Goal: Browse casually: Explore the website without a specific task or goal

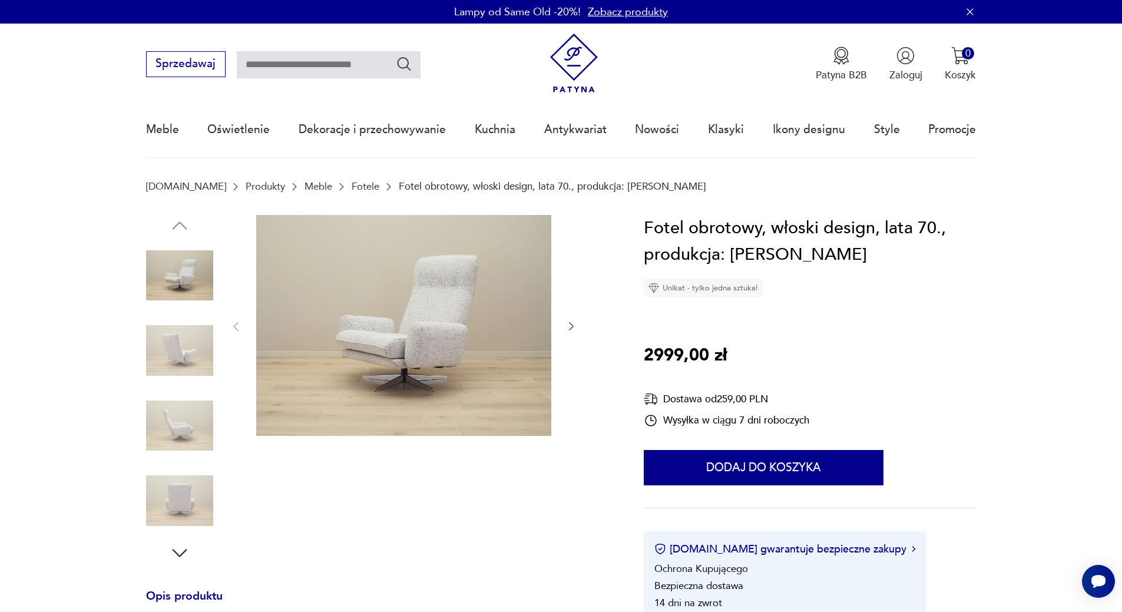
click at [187, 343] on img at bounding box center [179, 350] width 67 height 67
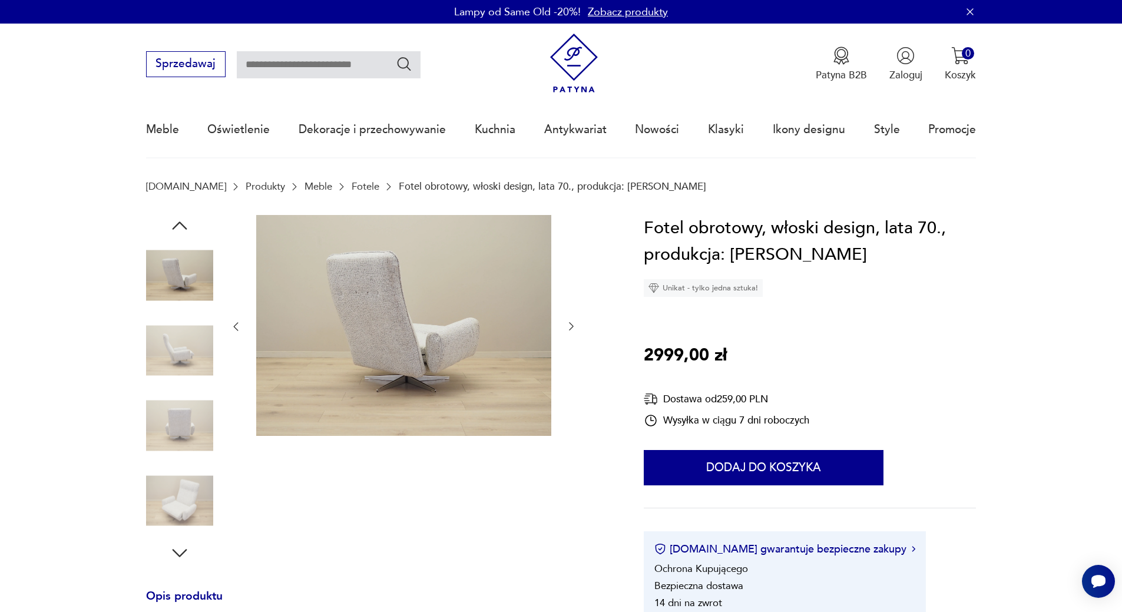
click at [180, 416] on img at bounding box center [179, 425] width 67 height 67
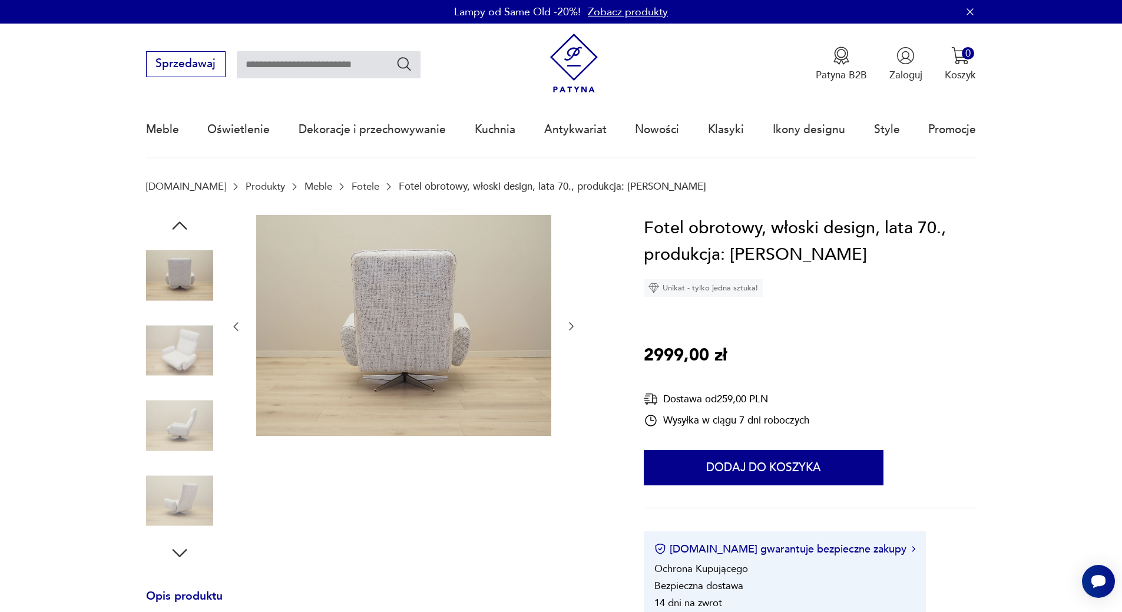
click at [180, 423] on img at bounding box center [179, 425] width 67 height 67
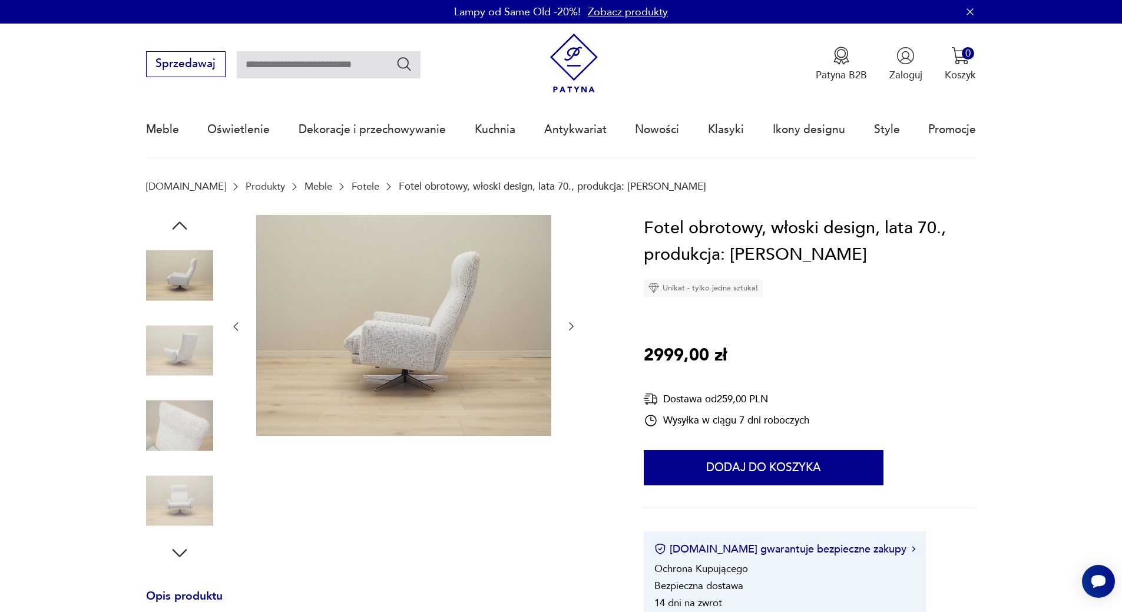
click at [182, 506] on img at bounding box center [179, 500] width 67 height 67
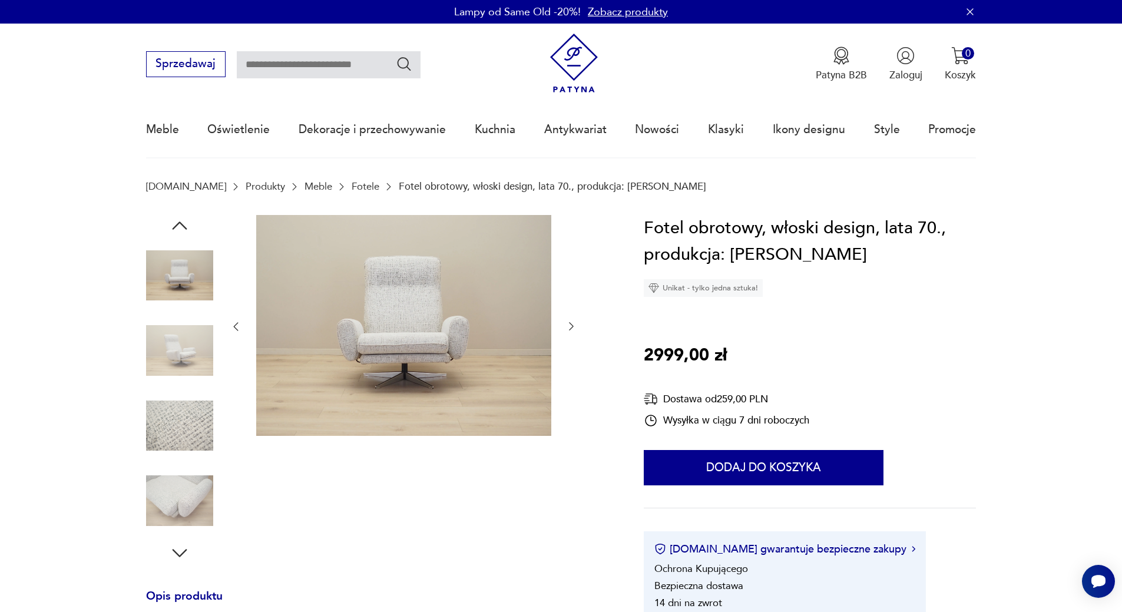
click at [173, 359] on img at bounding box center [179, 350] width 67 height 67
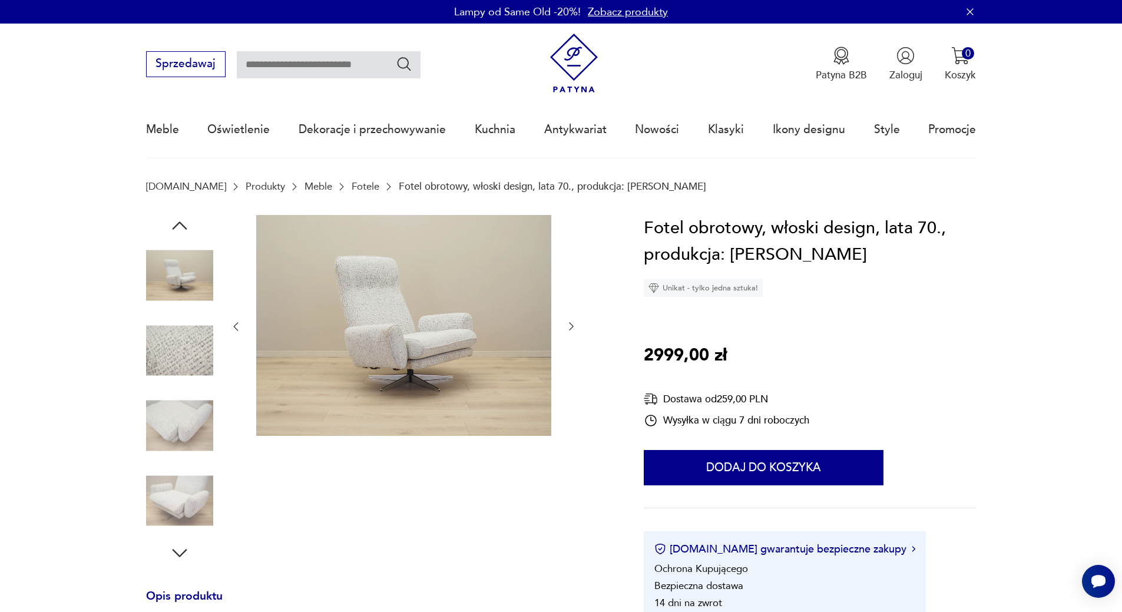
click at [168, 426] on img at bounding box center [179, 425] width 67 height 67
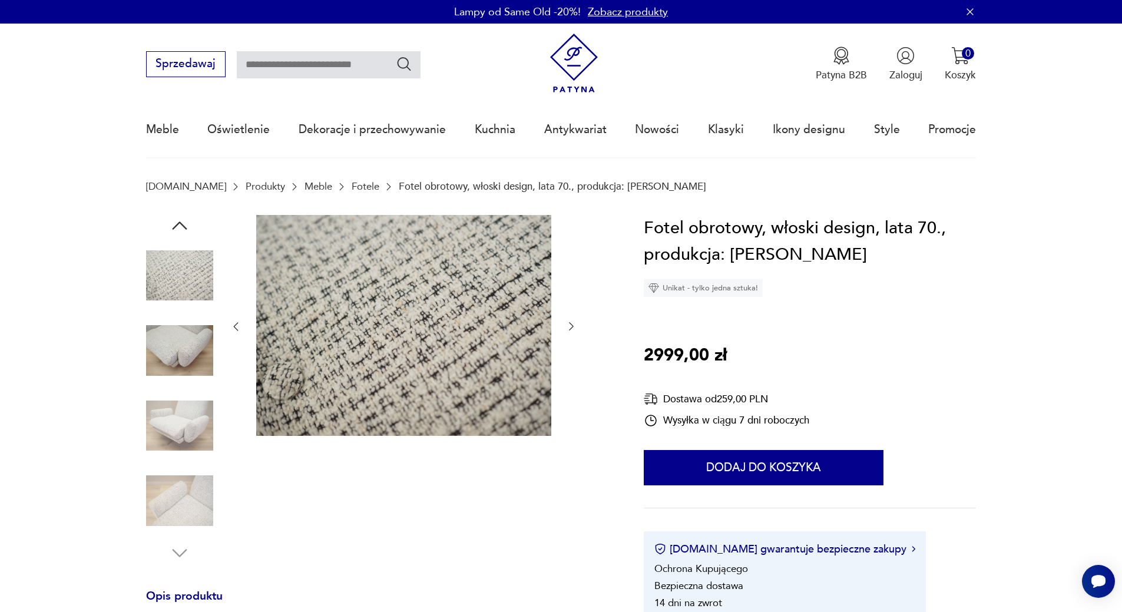
click at [168, 333] on img at bounding box center [179, 350] width 67 height 67
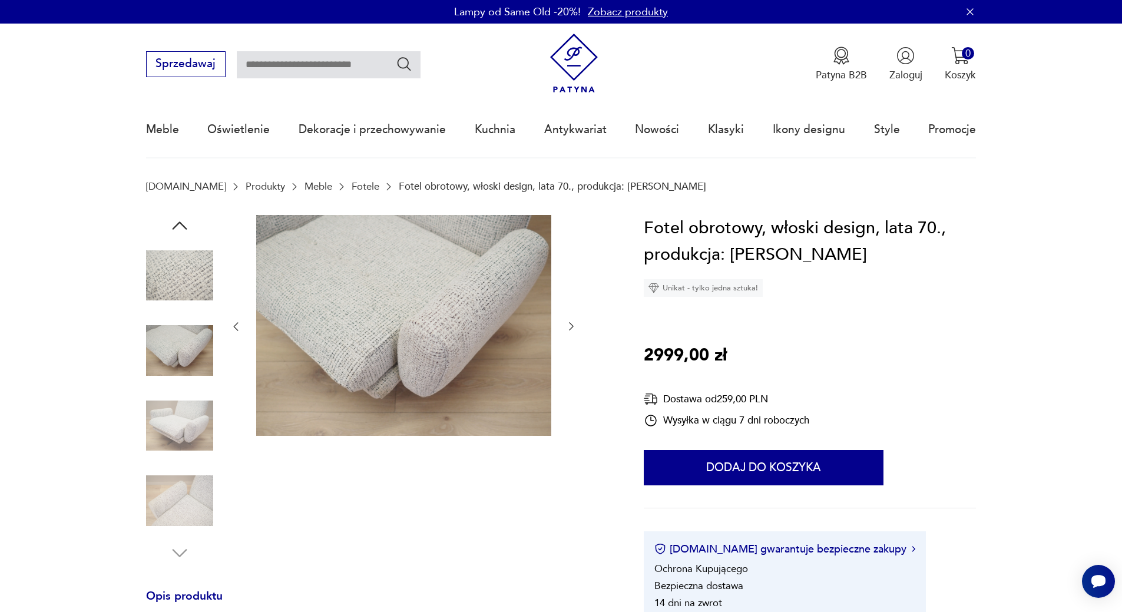
click at [176, 498] on img at bounding box center [179, 500] width 67 height 67
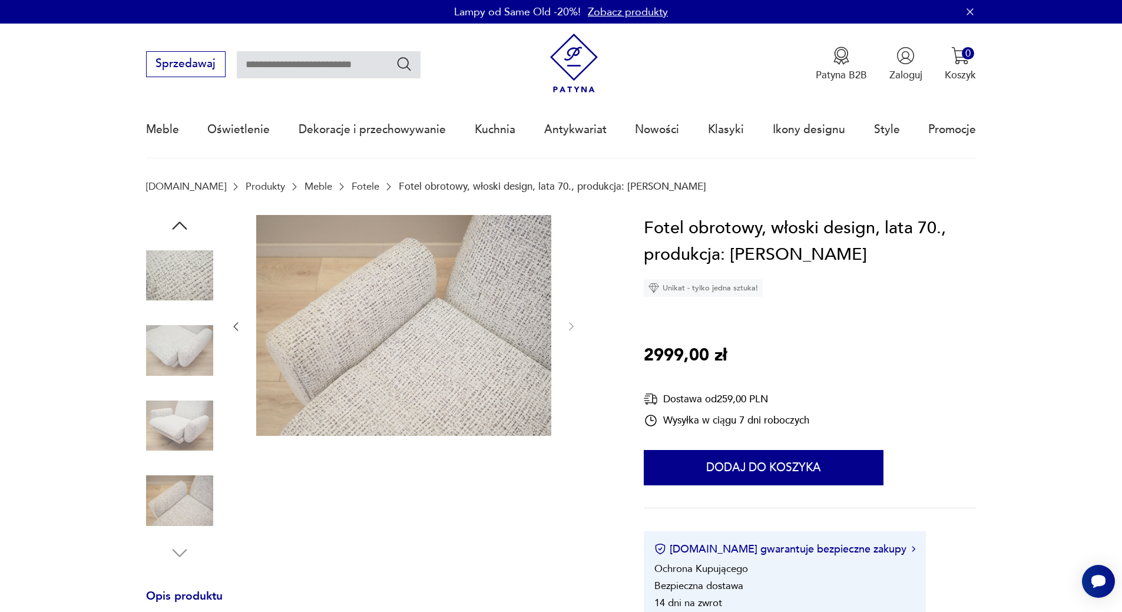
click at [184, 425] on img at bounding box center [179, 425] width 67 height 67
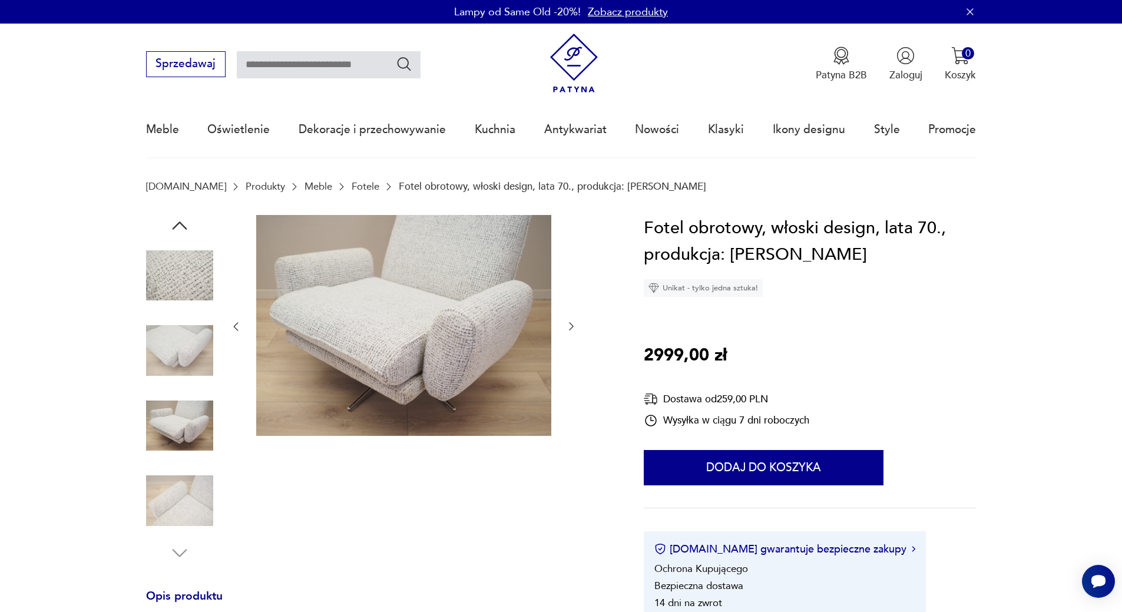
click at [171, 372] on img at bounding box center [179, 350] width 67 height 67
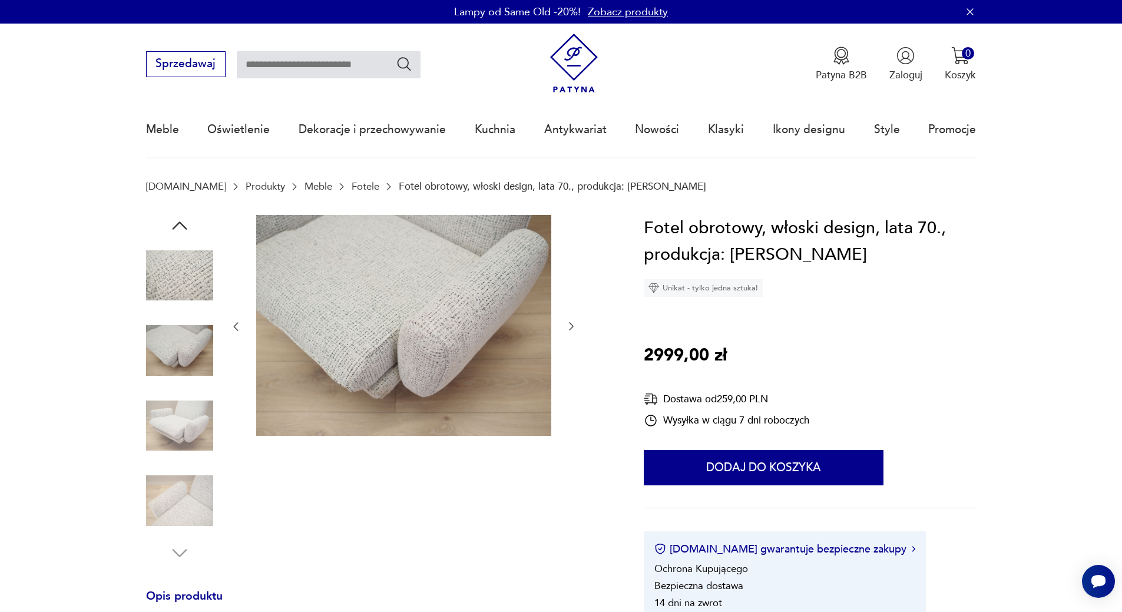
click at [176, 285] on img at bounding box center [179, 275] width 67 height 67
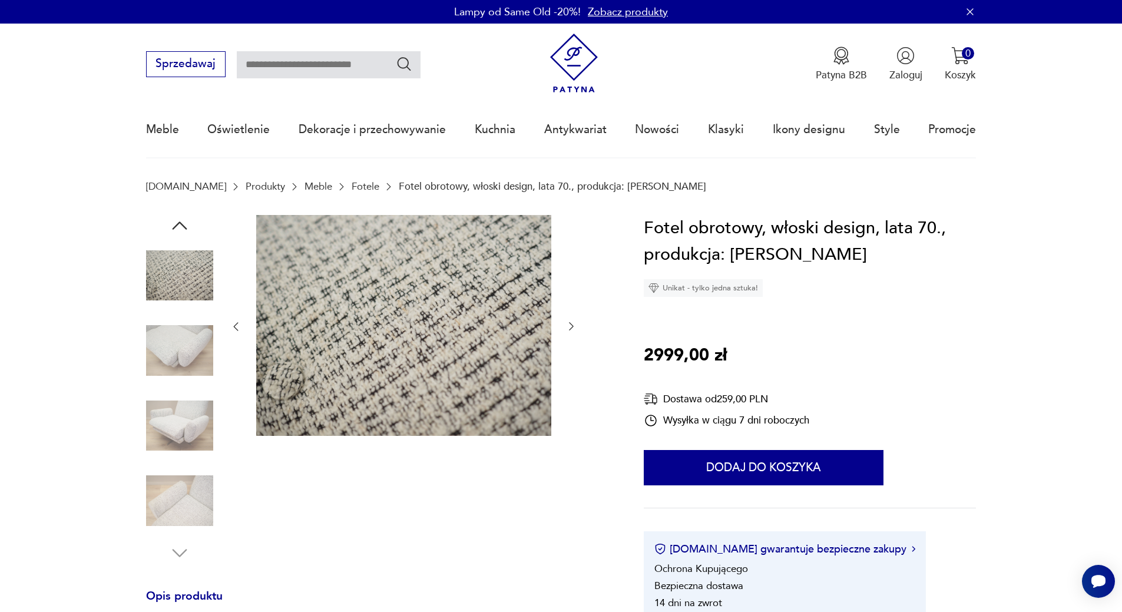
click at [192, 501] on img at bounding box center [179, 500] width 67 height 67
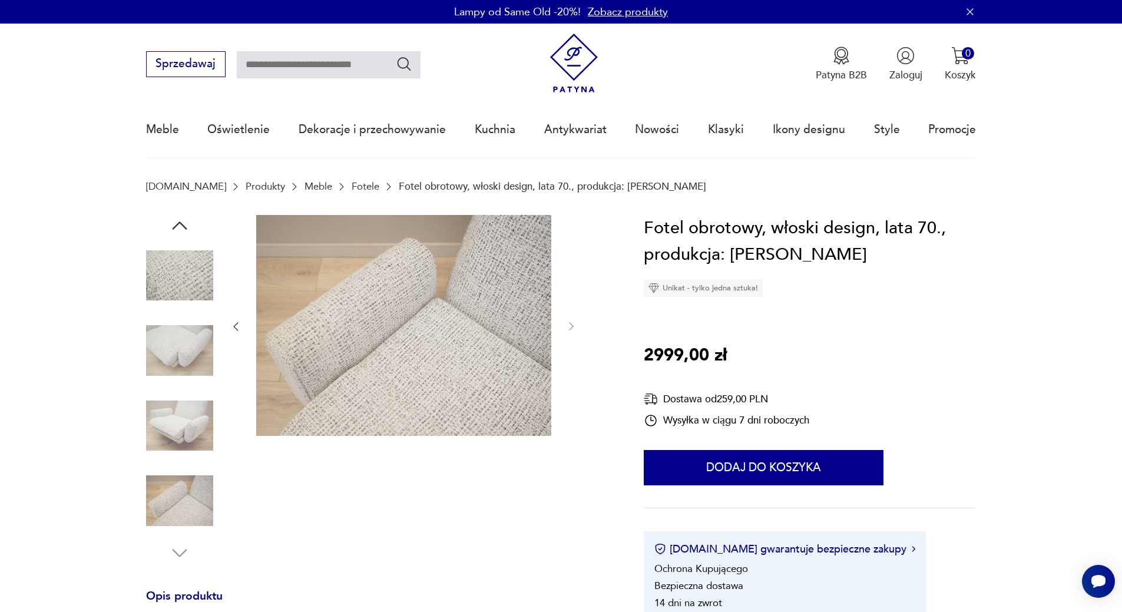
click at [179, 221] on icon "button" at bounding box center [179, 225] width 21 height 21
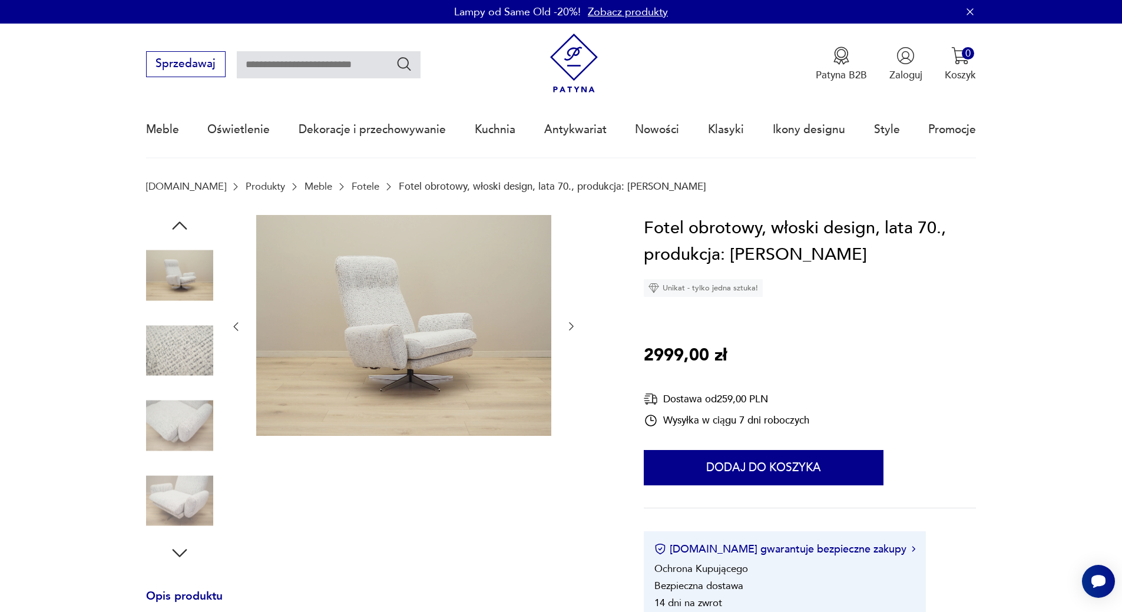
click at [178, 276] on img at bounding box center [179, 275] width 67 height 67
